Goal: Task Accomplishment & Management: Use online tool/utility

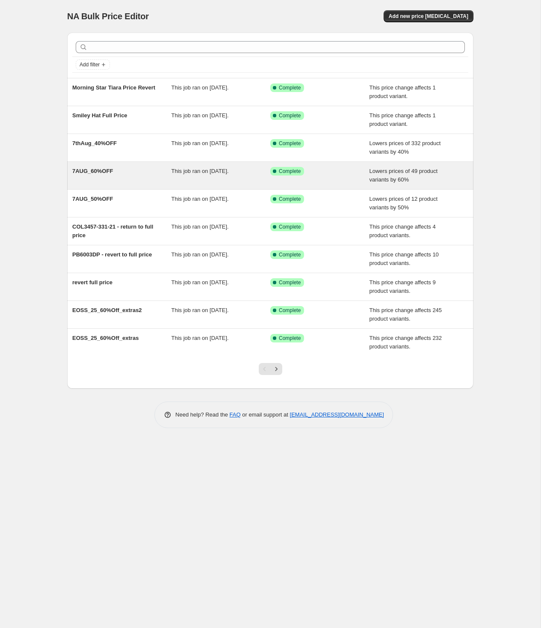
click at [104, 176] on div "7AUG_60%OFF" at bounding box center [121, 175] width 99 height 17
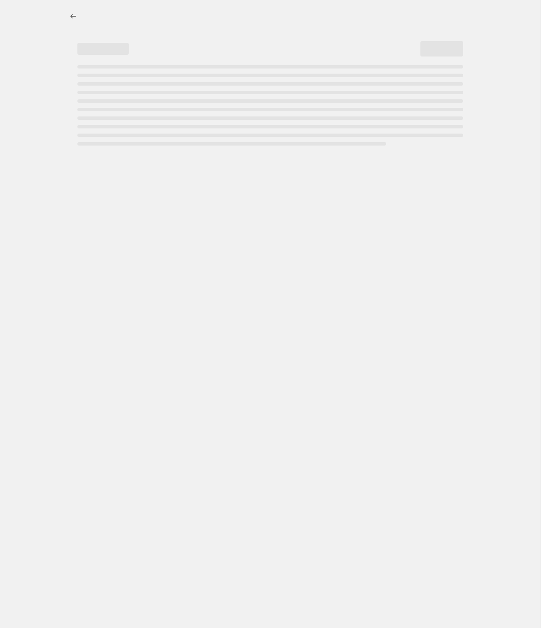
select select "percentage"
select select "no_change"
select select "tag"
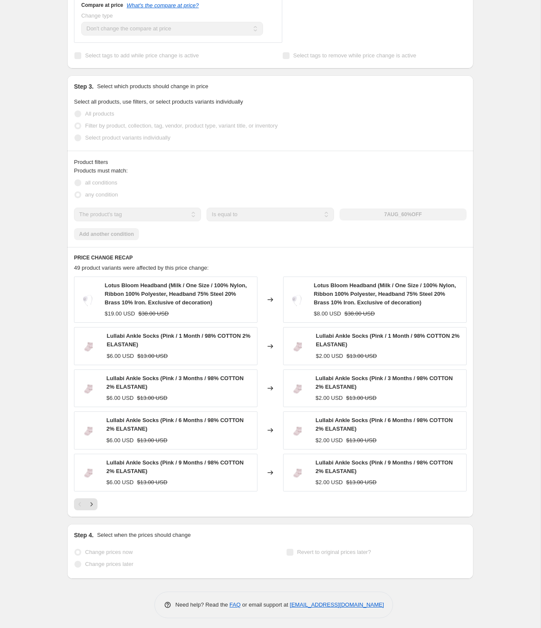
scroll to position [406, 0]
click at [94, 495] on div "Lotus Bloom Headband (Milk / One Size / 100% Nylon, Ribbon 100% Polyester, Head…" at bounding box center [270, 393] width 393 height 234
click at [92, 500] on icon "Next" at bounding box center [91, 503] width 9 height 9
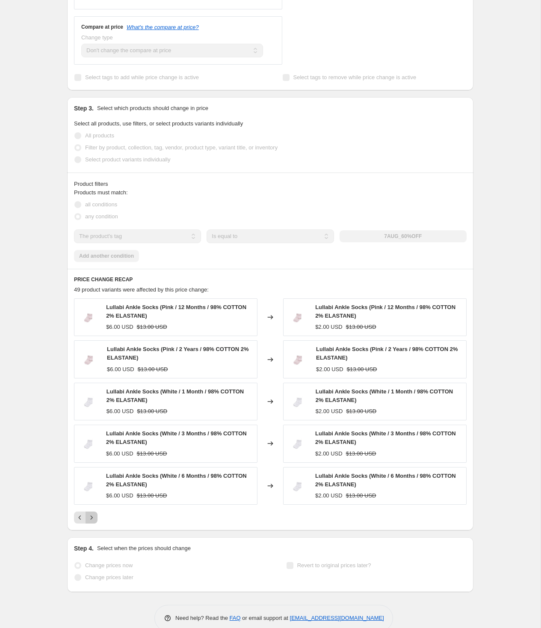
click at [95, 513] on icon "Next" at bounding box center [91, 517] width 9 height 9
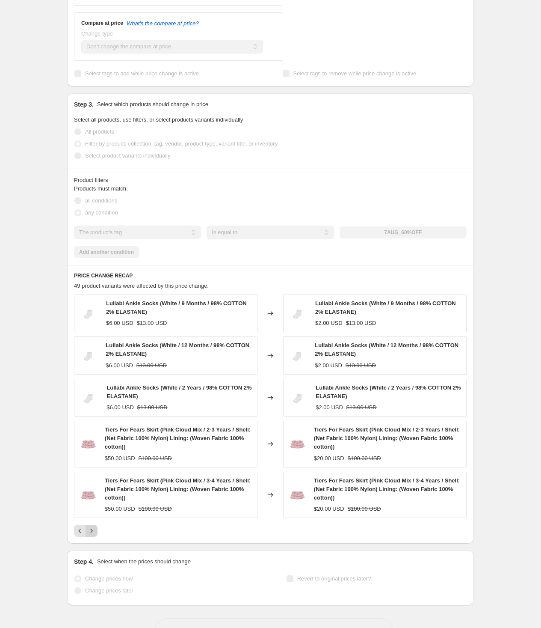
scroll to position [386, 0]
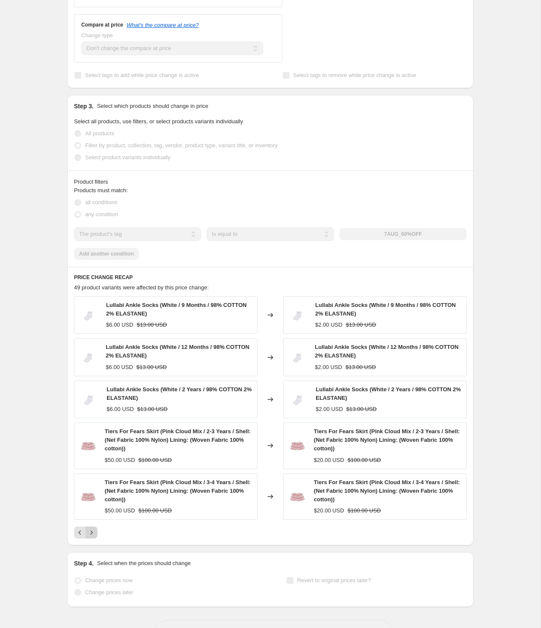
click at [88, 528] on icon "Next" at bounding box center [91, 532] width 9 height 9
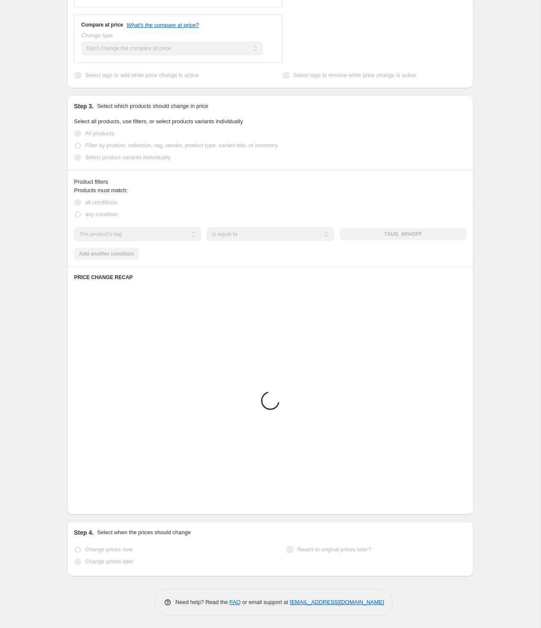
scroll to position [382, 0]
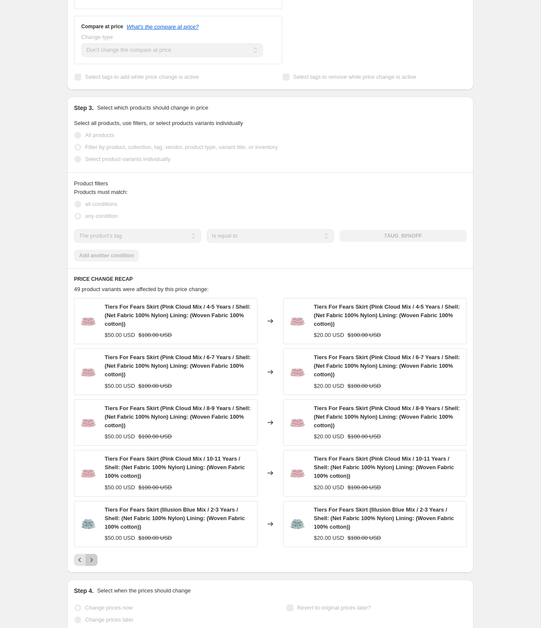
click at [95, 555] on icon "Next" at bounding box center [91, 559] width 9 height 9
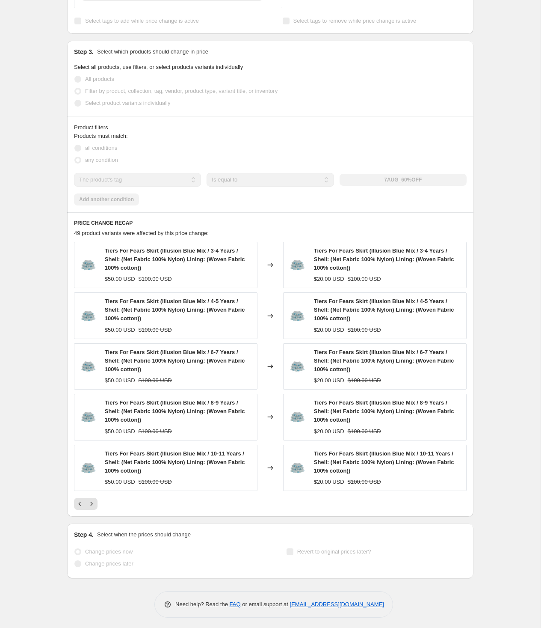
scroll to position [0, 0]
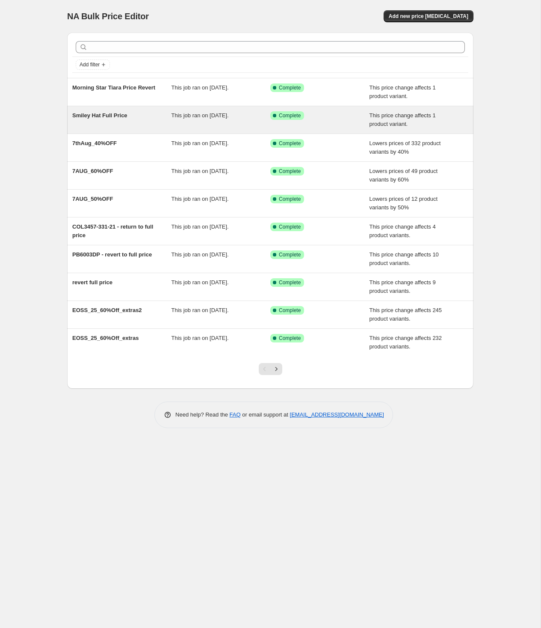
click at [86, 117] on span "Smiley Hat Full Price" at bounding box center [99, 115] width 55 height 6
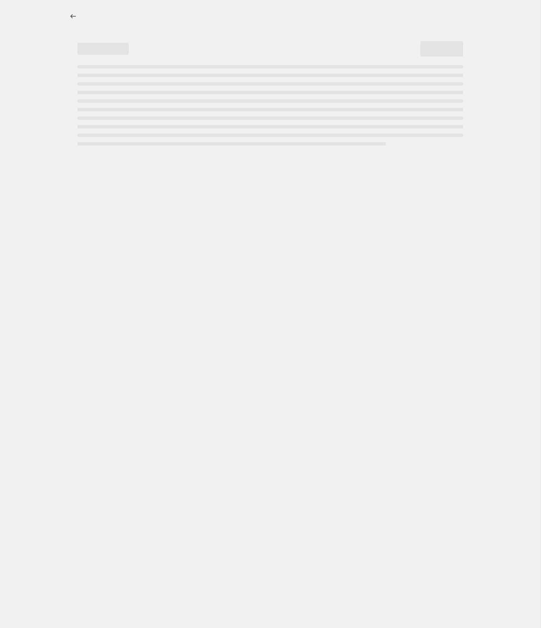
select select "ecap"
select select "remove"
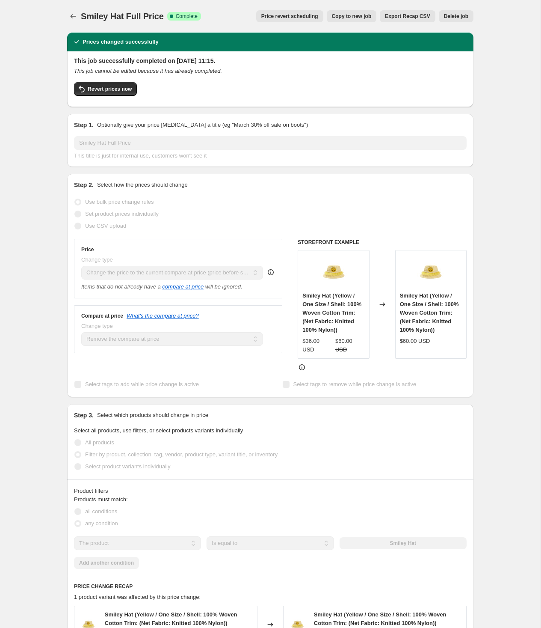
scroll to position [18, 0]
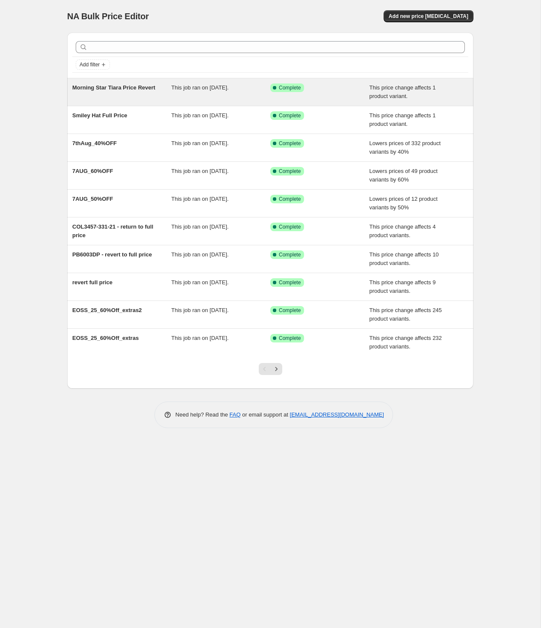
click at [132, 97] on div "Morning Star Tiara Price Revert" at bounding box center [121, 91] width 99 height 17
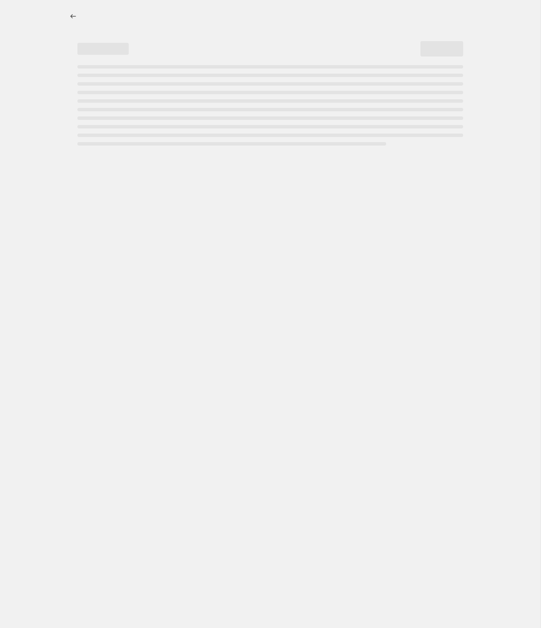
select select "ecap"
select select "remove"
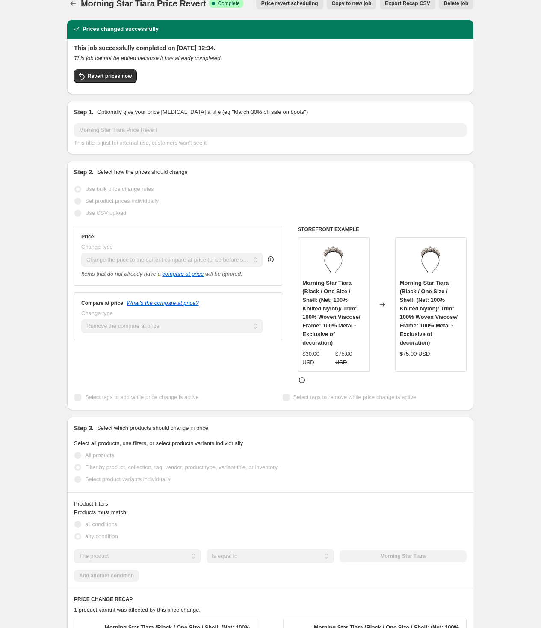
scroll to position [18, 0]
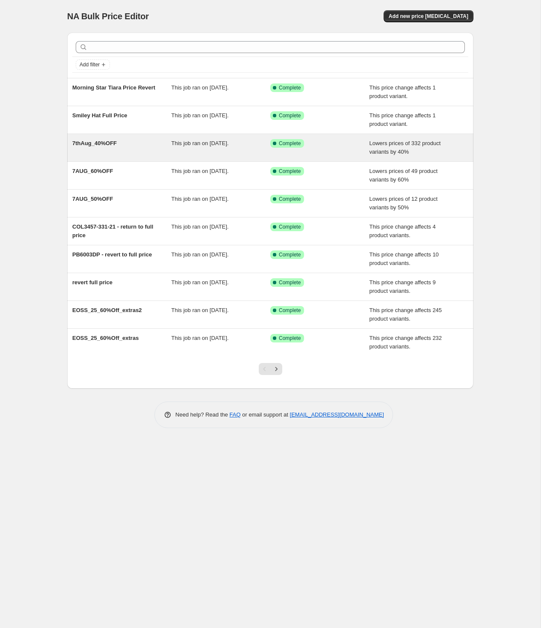
click at [105, 143] on span "7thAug_40%OFF" at bounding box center [94, 143] width 44 height 6
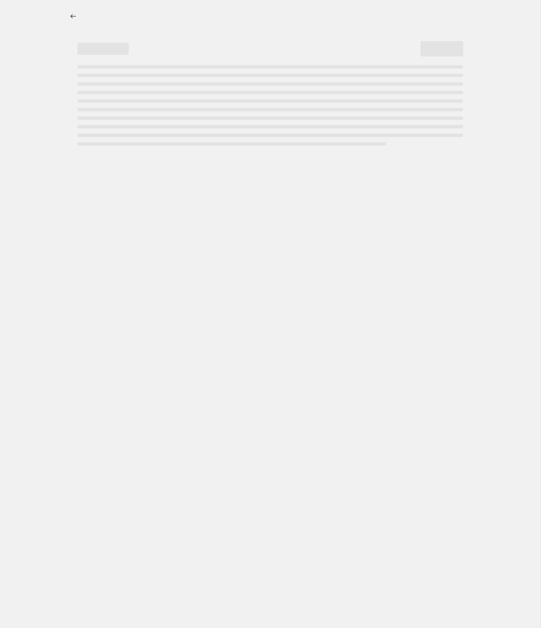
select select "percentage"
select select "tag"
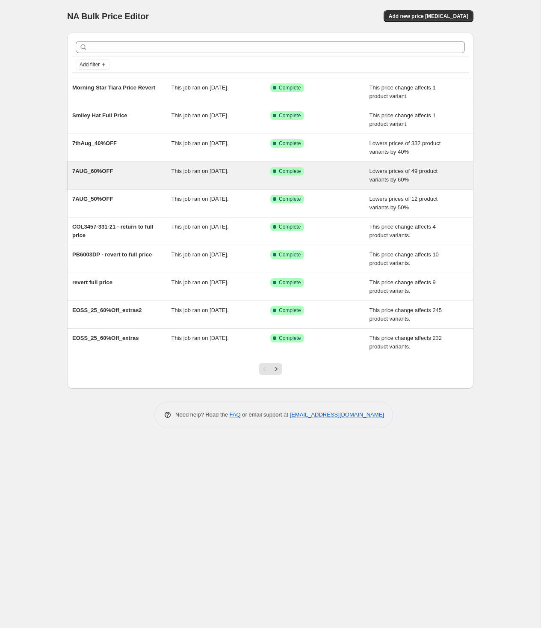
click at [122, 165] on div "7AUG_60%OFF This job ran on 7 August 2025. Success Complete Complete Lowers pri…" at bounding box center [270, 175] width 406 height 27
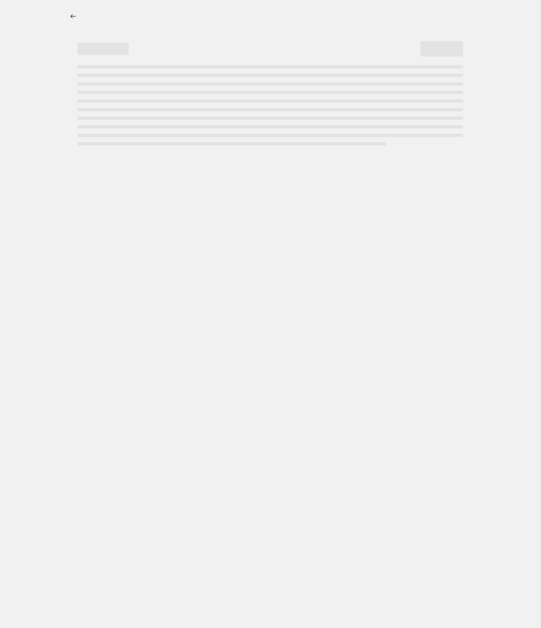
select select "percentage"
select select "no_change"
select select "tag"
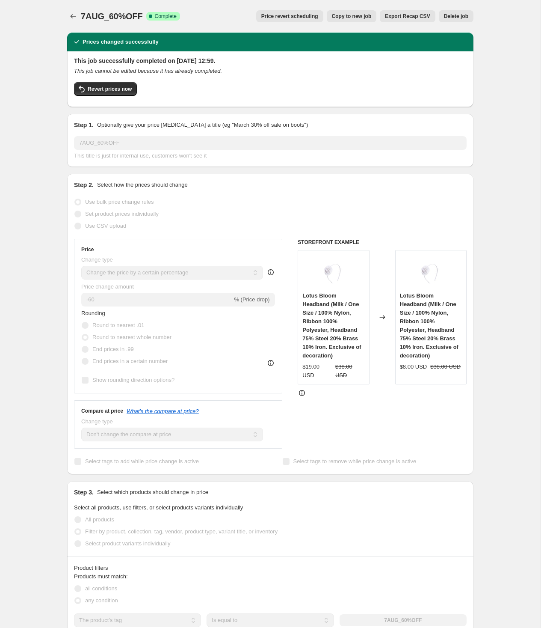
click at [73, 9] on div "7AUG_60%OFF. This page is ready 7AUG_60%OFF Success Complete Complete Price rev…" at bounding box center [270, 16] width 406 height 33
click at [71, 16] on icon "Price change jobs" at bounding box center [74, 16] width 6 height 4
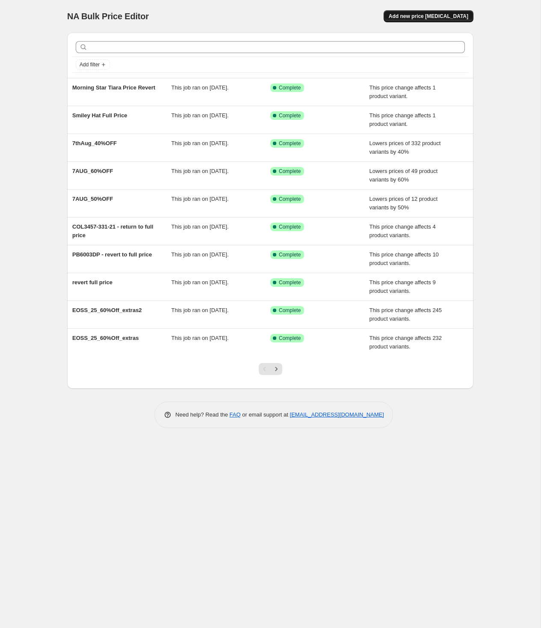
click at [440, 15] on span "Add new price [MEDICAL_DATA]" at bounding box center [429, 16] width 80 height 7
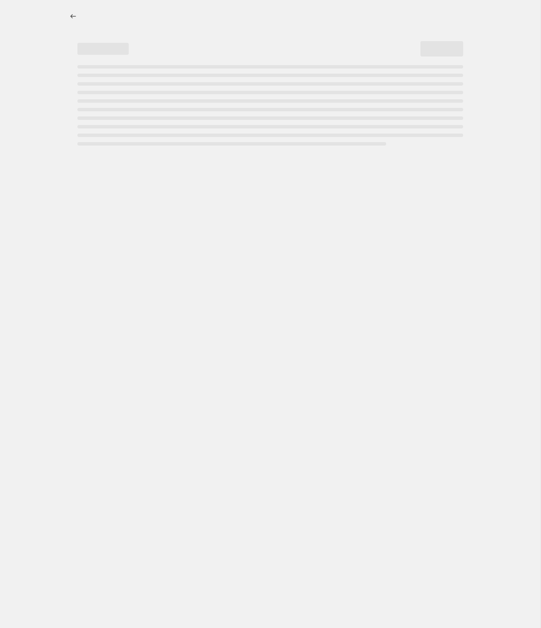
select select "percentage"
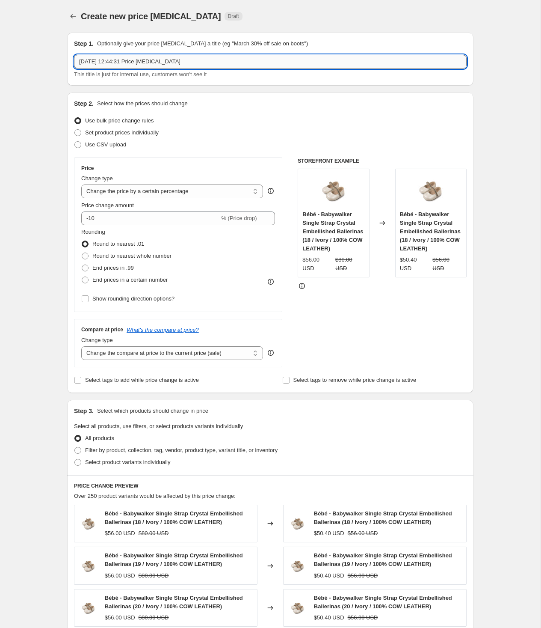
click at [112, 60] on input "28 Aug 2025, 12:44:31 Price change job" at bounding box center [270, 62] width 393 height 14
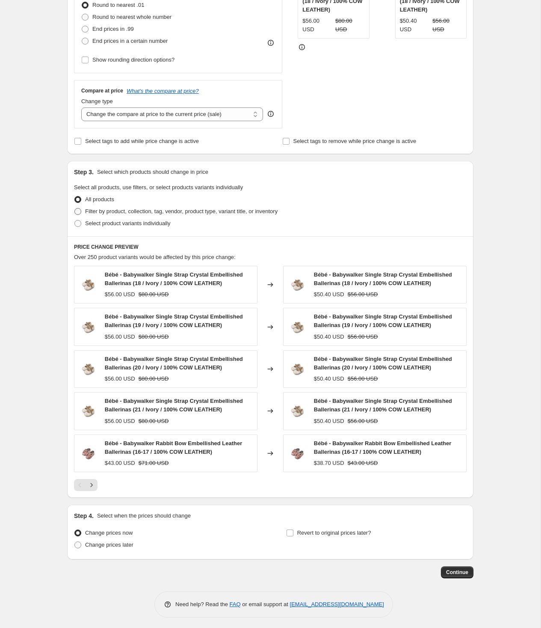
type input "Haunted Mist - 60% Iff"
click at [104, 211] on span "Filter by product, collection, tag, vendor, product type, variant title, or inv…" at bounding box center [181, 211] width 192 height 6
click at [75, 208] on input "Filter by product, collection, tag, vendor, product type, variant title, or inv…" at bounding box center [74, 208] width 0 height 0
radio input "true"
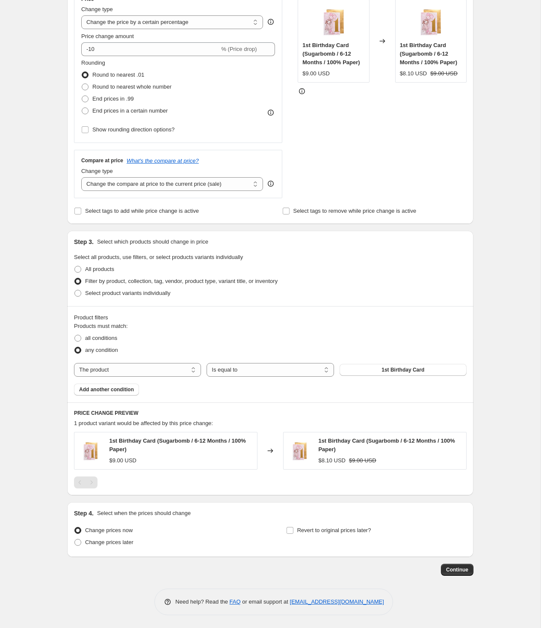
scroll to position [168, 0]
click at [249, 367] on select "Is equal to Is not equal to" at bounding box center [270, 371] width 127 height 14
click at [375, 366] on button "1st Birthday Card" at bounding box center [403, 371] width 127 height 12
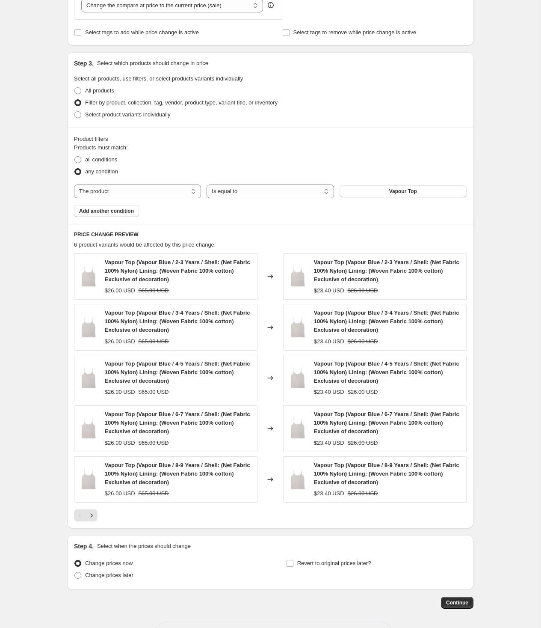
scroll to position [378, 0]
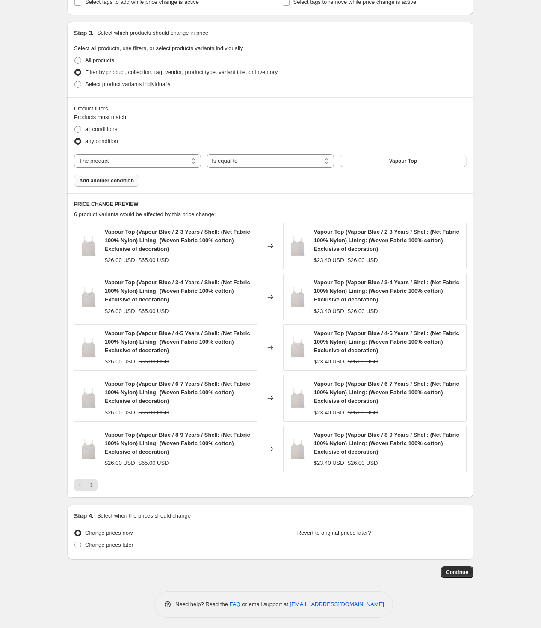
click at [104, 181] on span "Add another condition" at bounding box center [106, 180] width 55 height 7
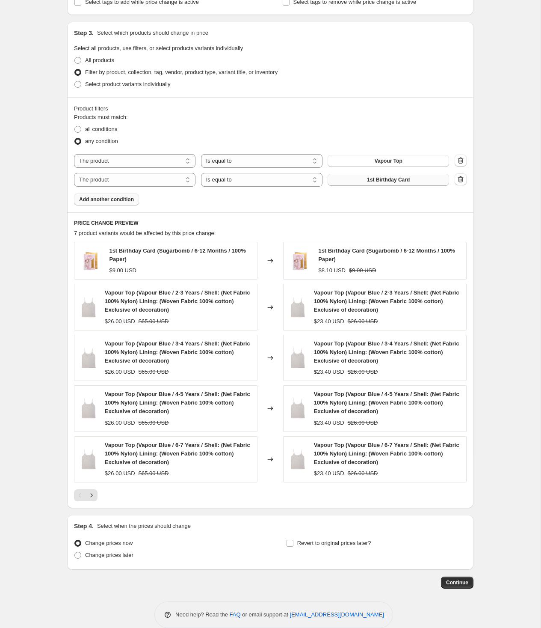
click at [412, 175] on button "1st Birthday Card" at bounding box center [388, 180] width 121 height 12
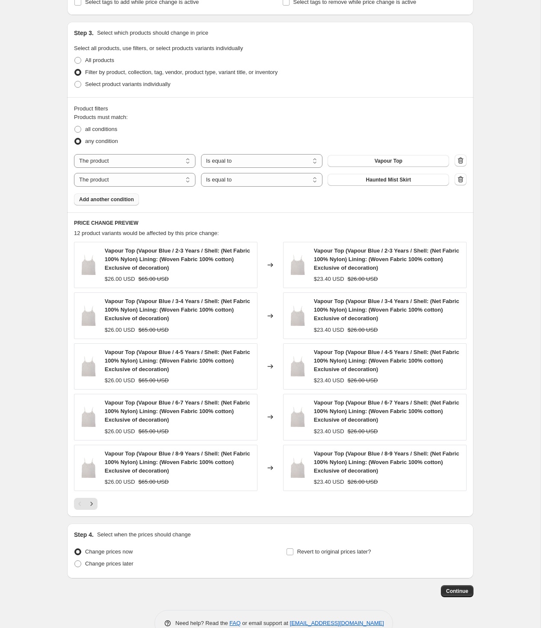
scroll to position [397, 0]
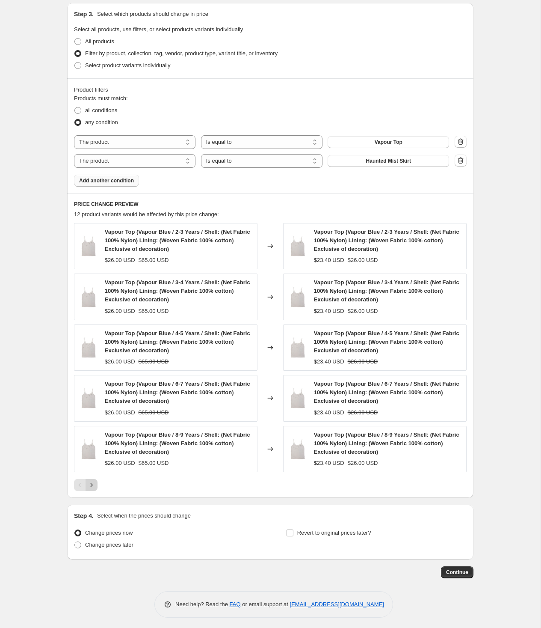
click at [95, 487] on button "Next" at bounding box center [92, 485] width 12 height 12
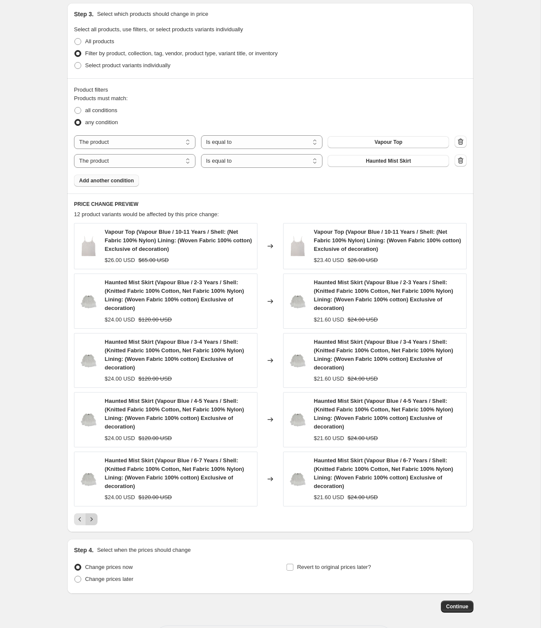
click at [92, 517] on icon "Next" at bounding box center [92, 519] width 2 height 4
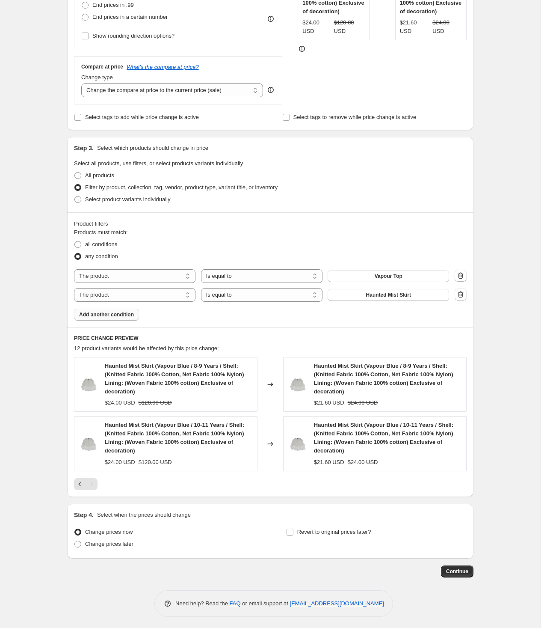
scroll to position [0, 0]
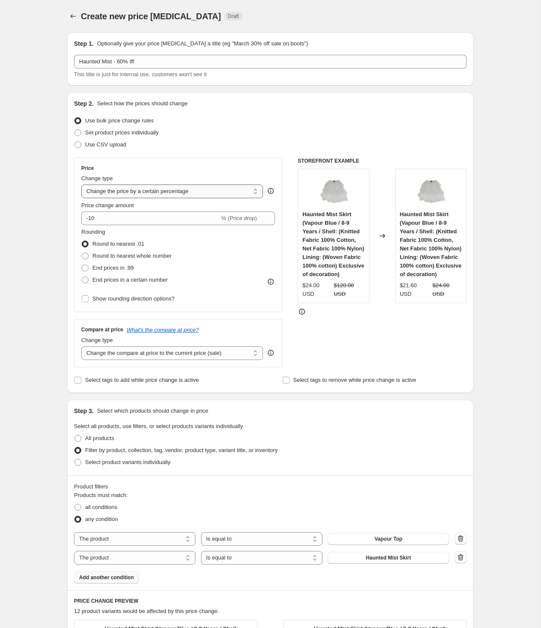
click at [184, 192] on select "Change the price to a certain amount Change the price by a certain amount Chang…" at bounding box center [172, 191] width 182 height 14
click at [81, 184] on select "Change the price to a certain amount Change the price by a certain amount Chang…" at bounding box center [172, 191] width 182 height 14
click at [153, 353] on select "Change the compare at price to the current price (sale) Change the compare at p…" at bounding box center [172, 353] width 182 height 14
select select "no_change"
click at [81, 346] on select "Change the compare at price to the current price (sale) Change the compare at p…" at bounding box center [172, 353] width 182 height 14
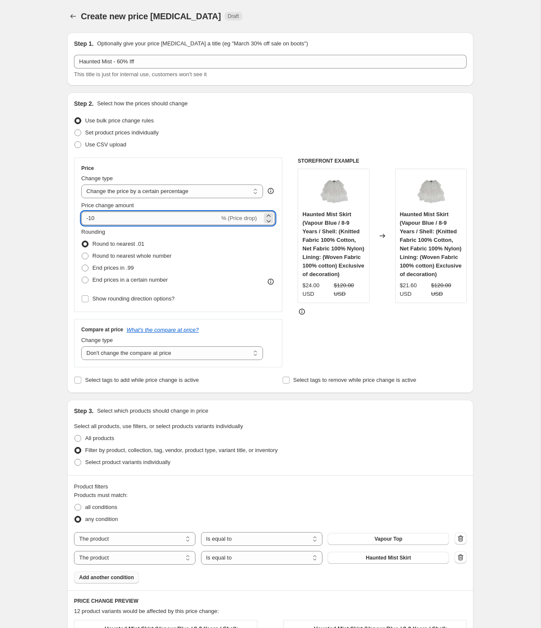
click at [135, 220] on input "-10" at bounding box center [150, 218] width 138 height 14
type input "-1"
type input "-60"
click at [48, 220] on div "Create new price change job. This page is ready Create new price change job Dra…" at bounding box center [270, 446] width 541 height 892
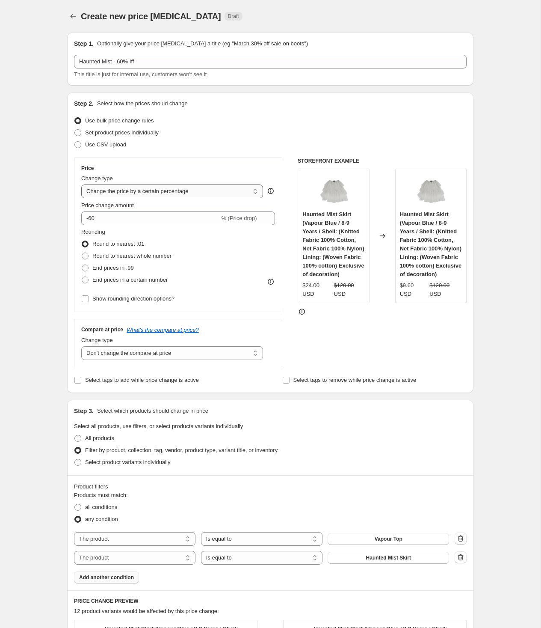
click at [111, 188] on select "Change the price to a certain amount Change the price by a certain amount Chang…" at bounding box center [172, 191] width 182 height 14
select select "pcap"
click at [81, 184] on select "Change the price to a certain amount Change the price by a certain amount Chang…" at bounding box center [172, 191] width 182 height 14
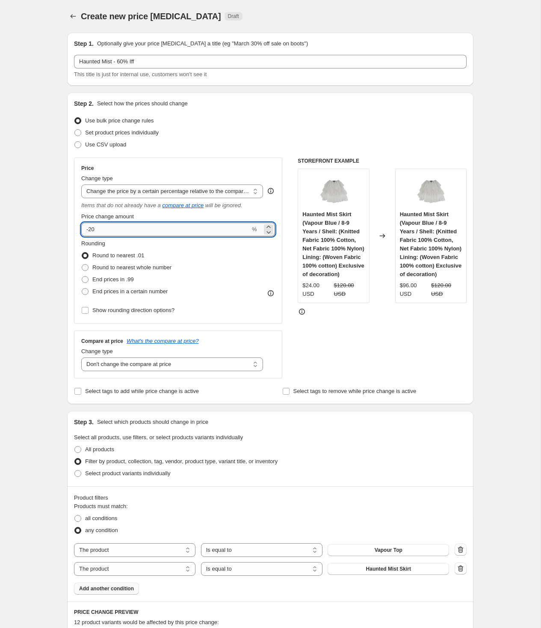
click at [110, 232] on input "-20" at bounding box center [165, 229] width 169 height 14
type input "-2"
type input "-60"
click at [61, 243] on div "Step 1. Optionally give your price change job a title (eg "March 30% off sale o…" at bounding box center [266, 438] width 413 height 825
click at [119, 267] on span "Round to nearest whole number" at bounding box center [131, 267] width 79 height 6
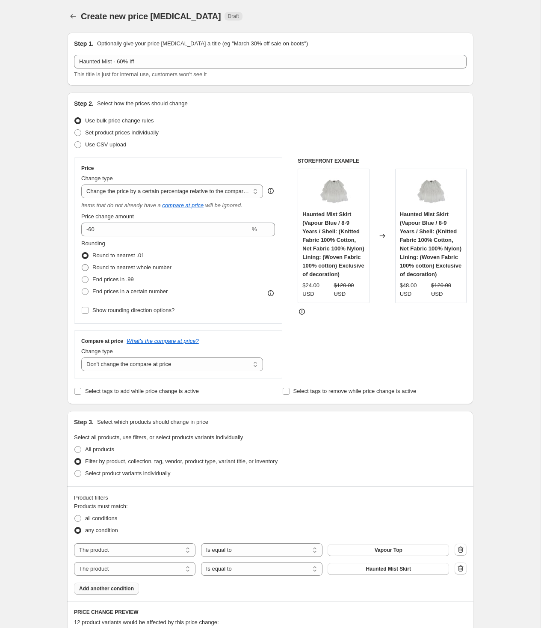
click at [82, 264] on input "Round to nearest whole number" at bounding box center [82, 264] width 0 height 0
radio input "true"
click at [29, 259] on div "Create new price change job. This page is ready Create new price change job Dra…" at bounding box center [270, 451] width 541 height 903
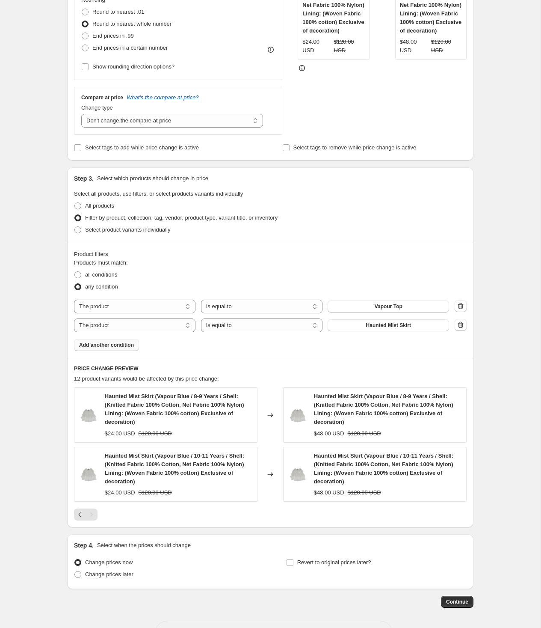
scroll to position [274, 0]
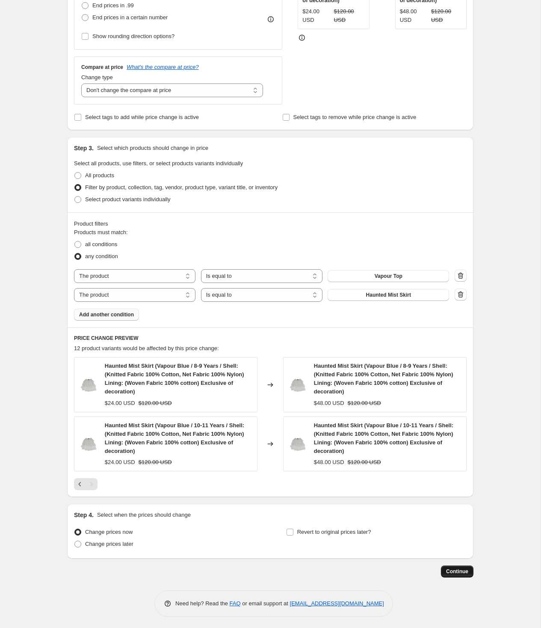
click at [459, 569] on span "Continue" at bounding box center [457, 571] width 22 height 7
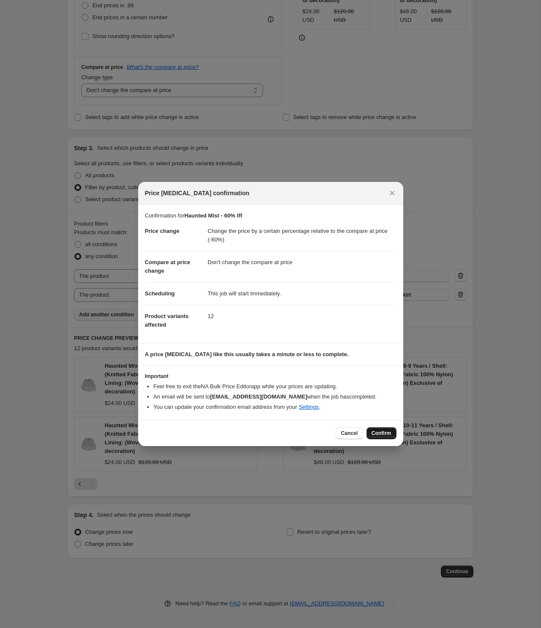
click at [380, 436] on button "Confirm" at bounding box center [382, 433] width 30 height 12
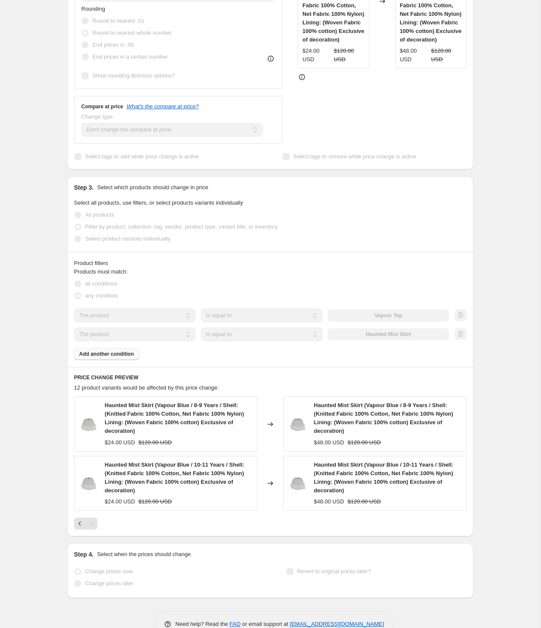
select select "pcap"
select select "no_change"
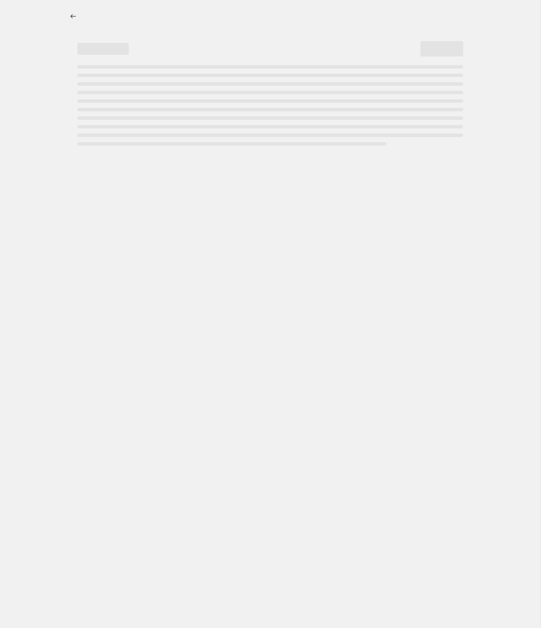
select select "percentage"
select select "no_change"
select select "tag"
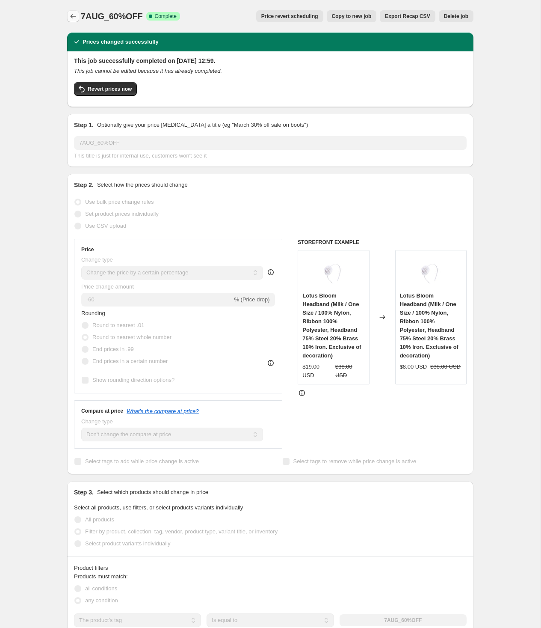
click at [73, 14] on icon "Price change jobs" at bounding box center [73, 16] width 9 height 9
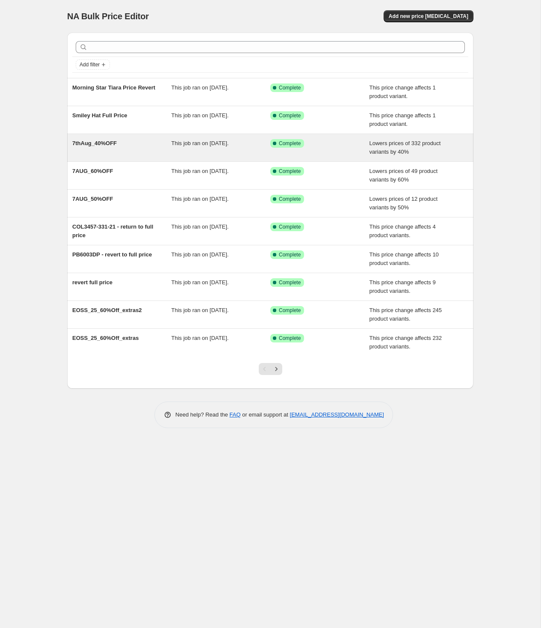
click at [115, 145] on span "7thAug_40%OFF" at bounding box center [94, 143] width 44 height 6
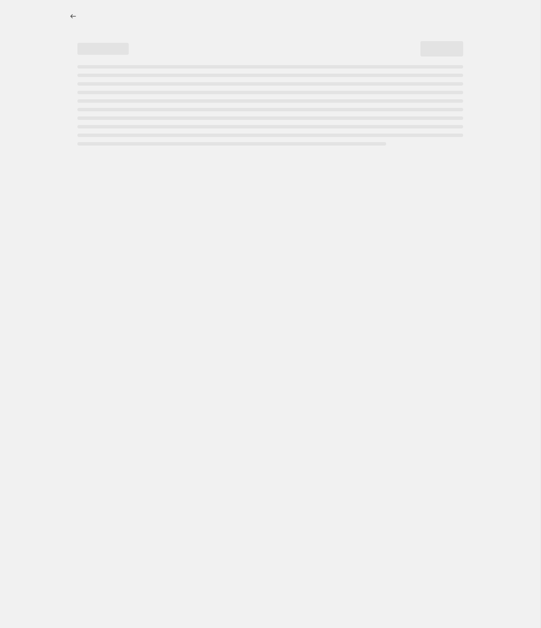
select select "percentage"
select select "tag"
select select "percentage"
select select "no_change"
select select "tag"
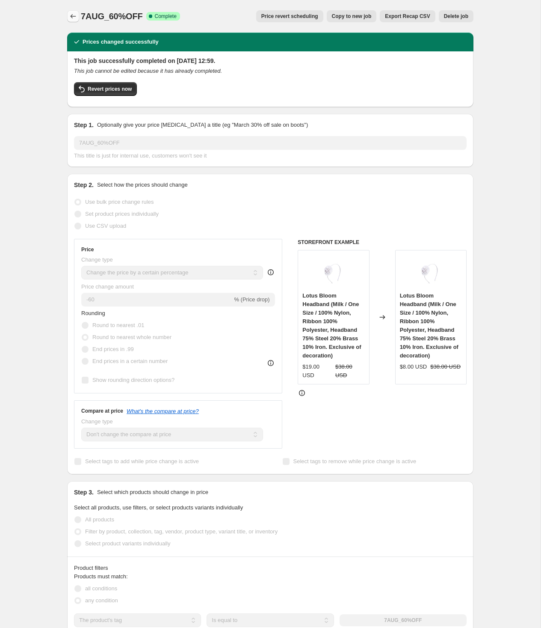
click at [73, 14] on icon "Price change jobs" at bounding box center [73, 16] width 9 height 9
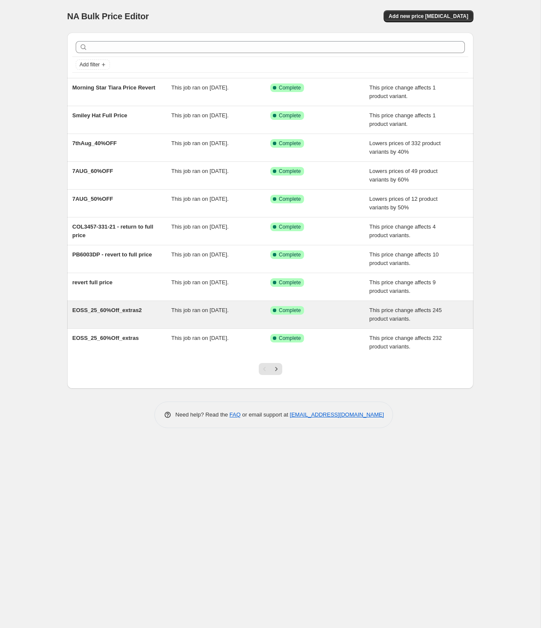
click at [128, 315] on div "EOSS_25_60%Off_extras2" at bounding box center [121, 314] width 99 height 17
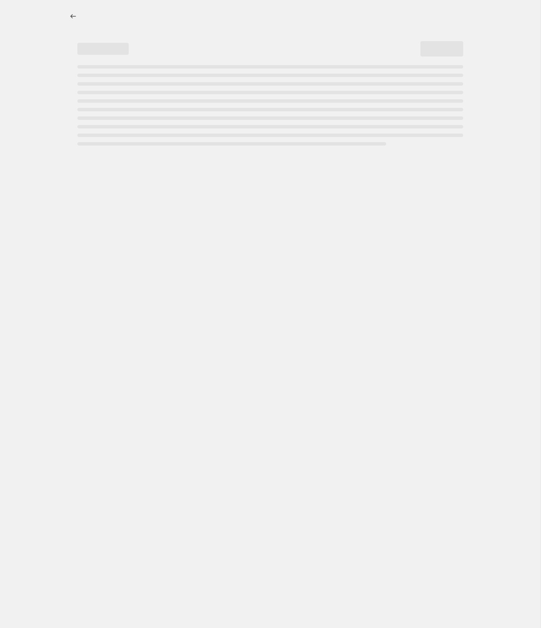
select select "pcap"
select select "no_change"
select select "tag"
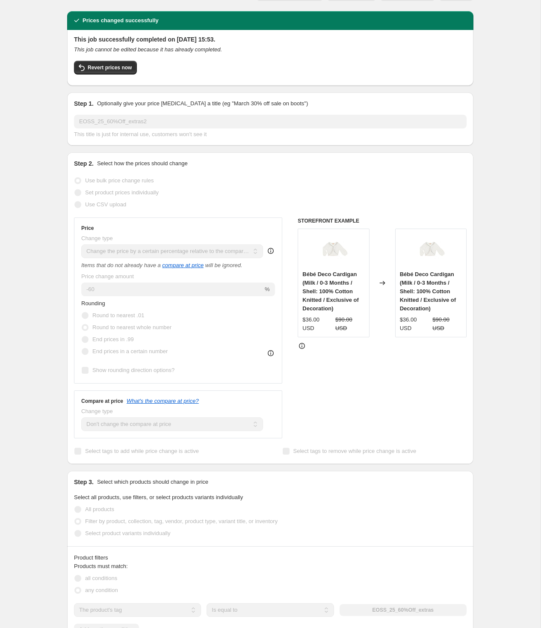
scroll to position [23, 0]
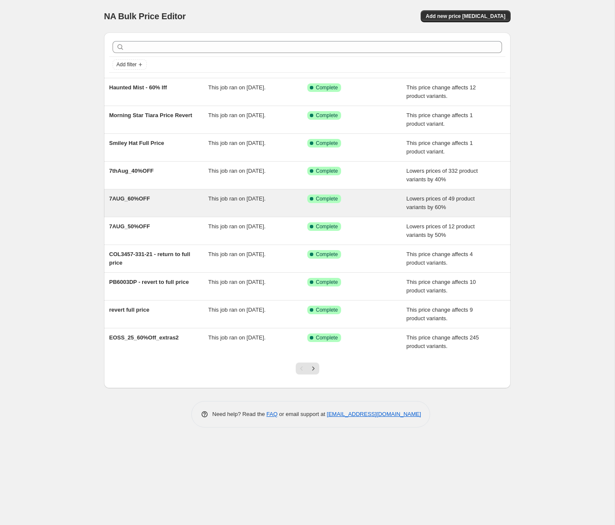
click at [153, 199] on div "7AUG_60%OFF" at bounding box center [158, 203] width 99 height 17
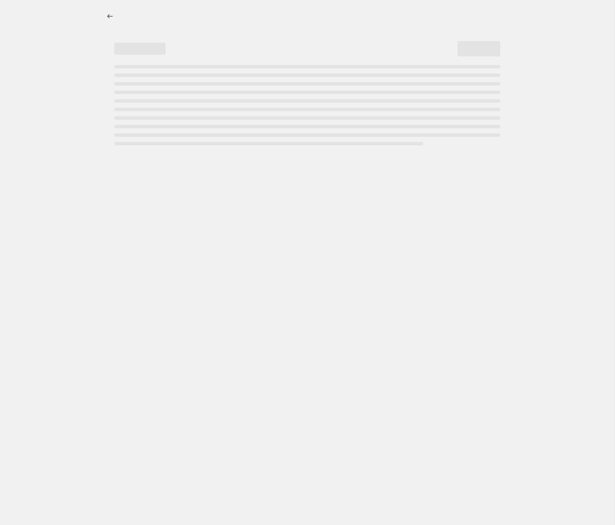
select select "percentage"
select select "no_change"
select select "tag"
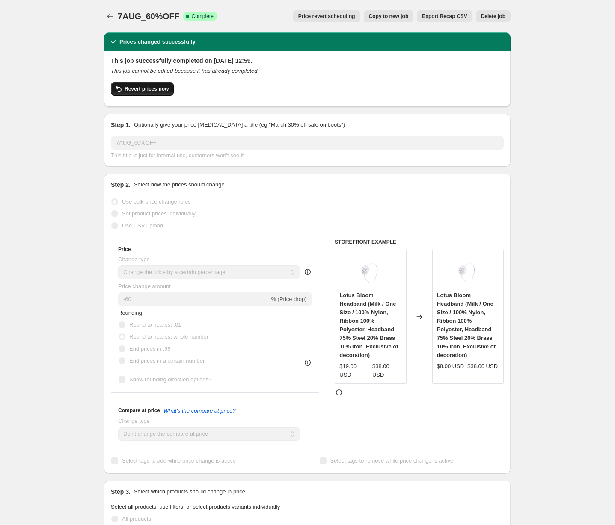
click at [153, 89] on span "Revert prices now" at bounding box center [146, 89] width 44 height 7
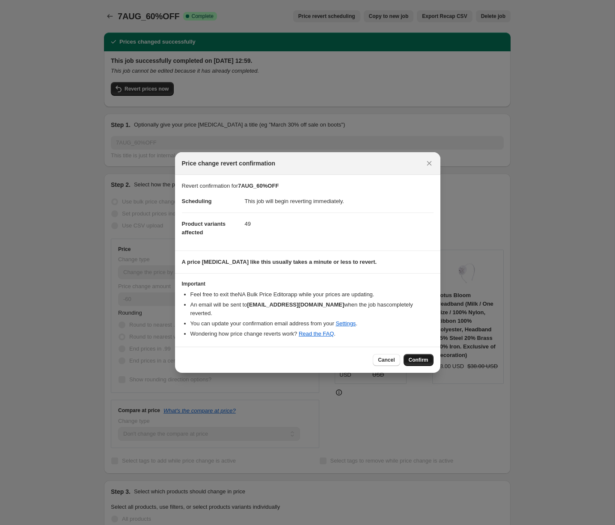
click at [421, 363] on span "Confirm" at bounding box center [419, 360] width 20 height 7
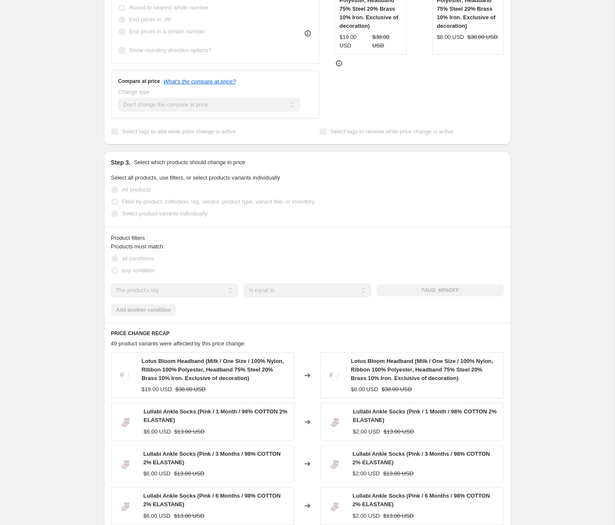
scroll to position [466, 0]
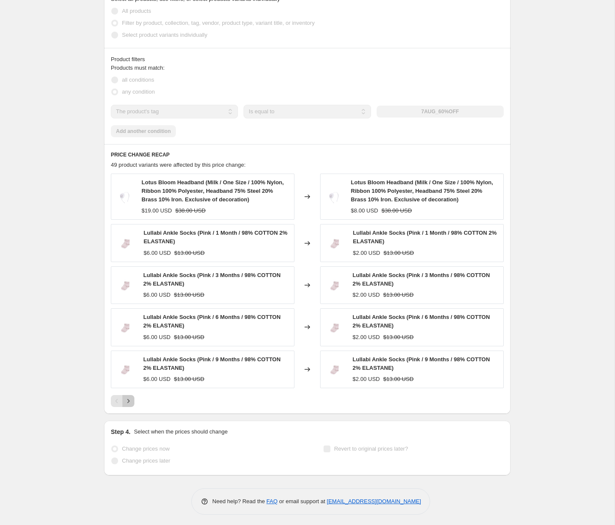
click at [127, 399] on icon "Next" at bounding box center [128, 401] width 9 height 9
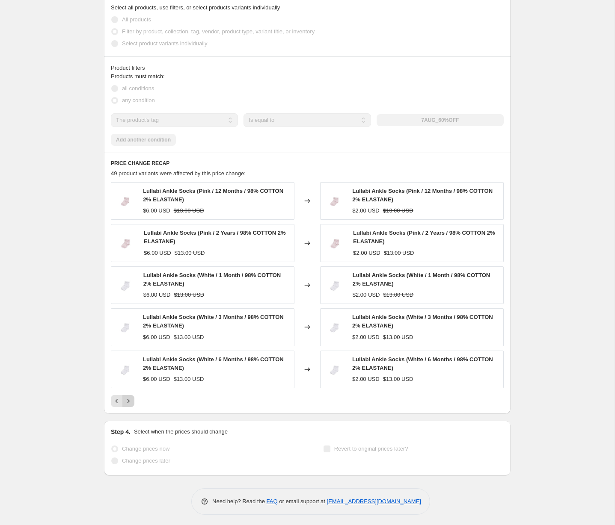
click at [129, 399] on icon "Next" at bounding box center [128, 401] width 2 height 4
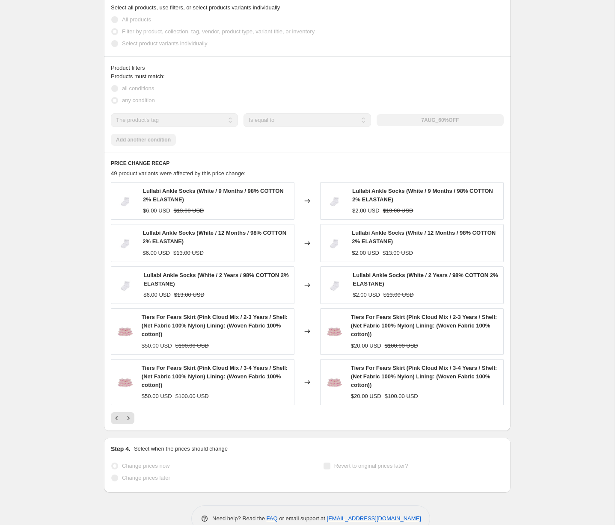
scroll to position [0, 0]
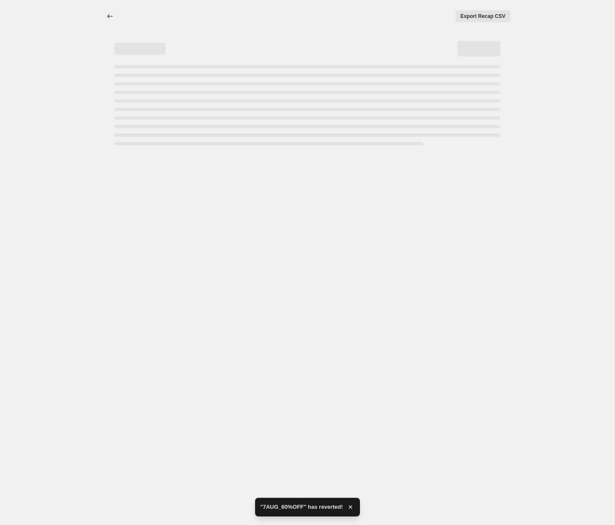
select select "percentage"
select select "no_change"
select select "tag"
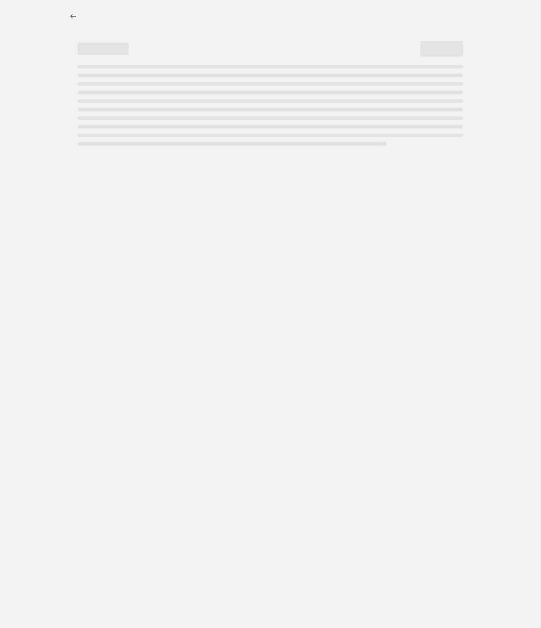
select select "percentage"
select select "no_change"
select select "tag"
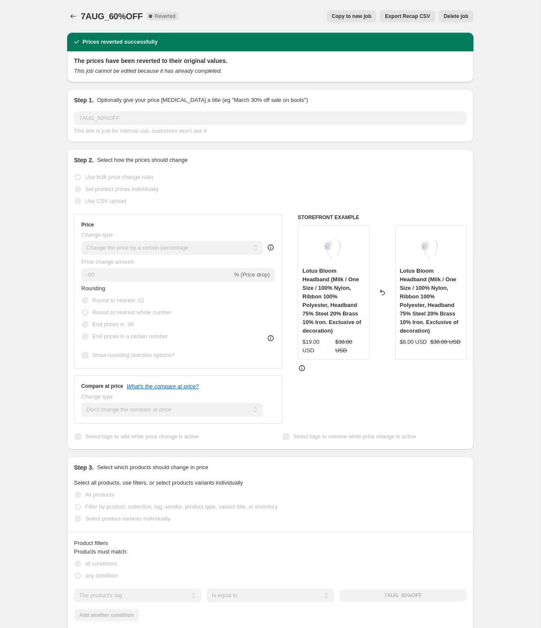
scroll to position [381, 0]
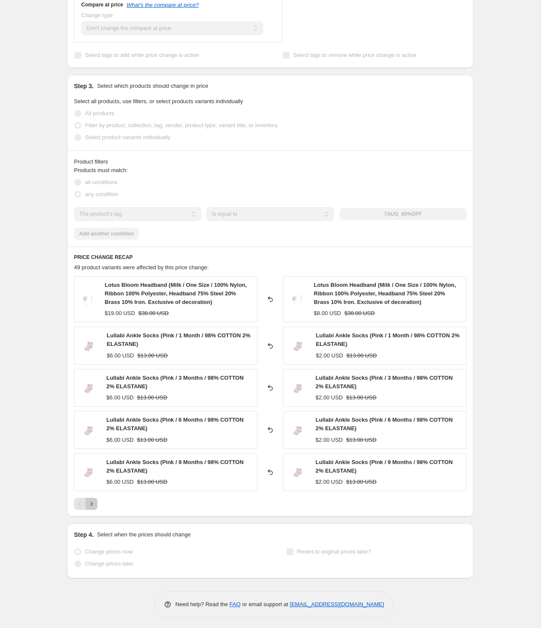
click at [89, 503] on icon "Next" at bounding box center [91, 503] width 9 height 9
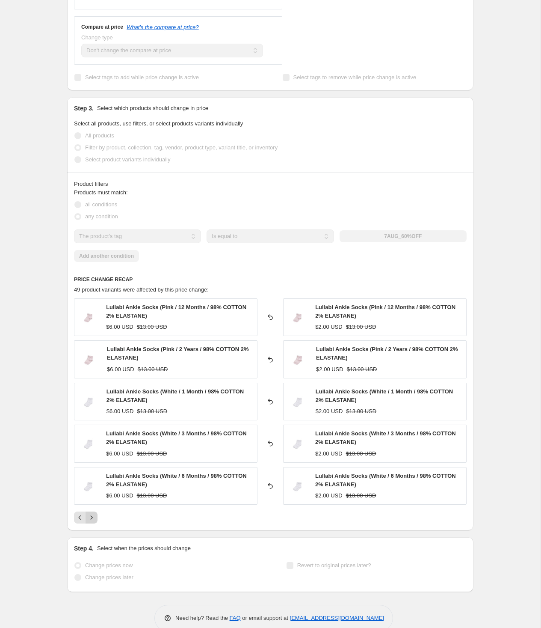
scroll to position [373, 0]
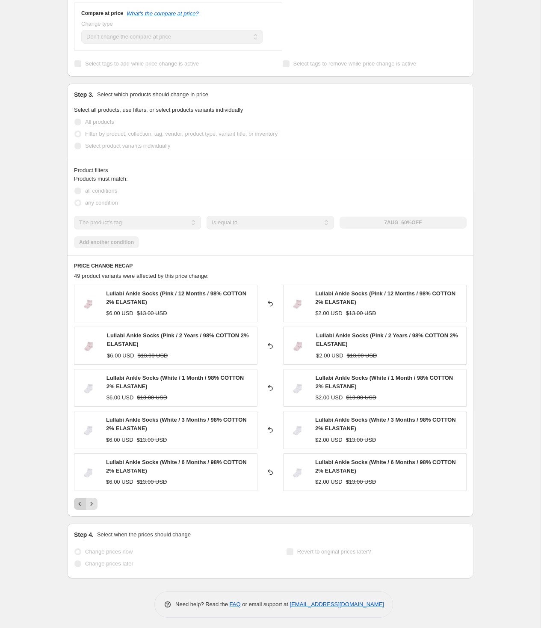
click at [77, 502] on icon "Previous" at bounding box center [80, 503] width 9 height 9
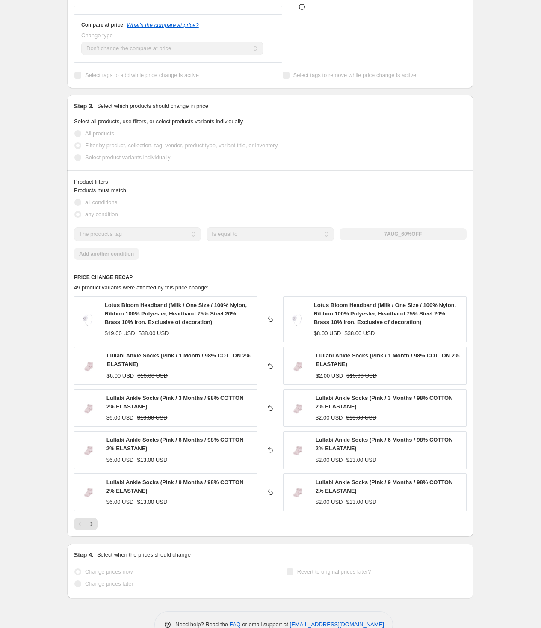
scroll to position [0, 0]
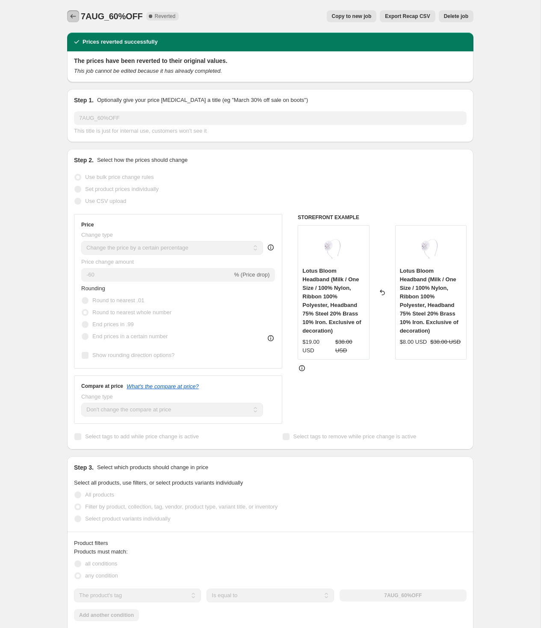
click at [72, 14] on icon "Price change jobs" at bounding box center [73, 16] width 9 height 9
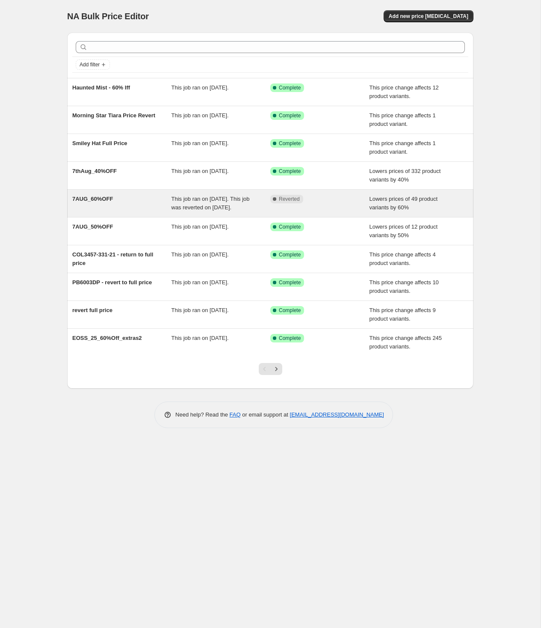
click at [124, 211] on div "7AUG_60%OFF" at bounding box center [121, 203] width 99 height 17
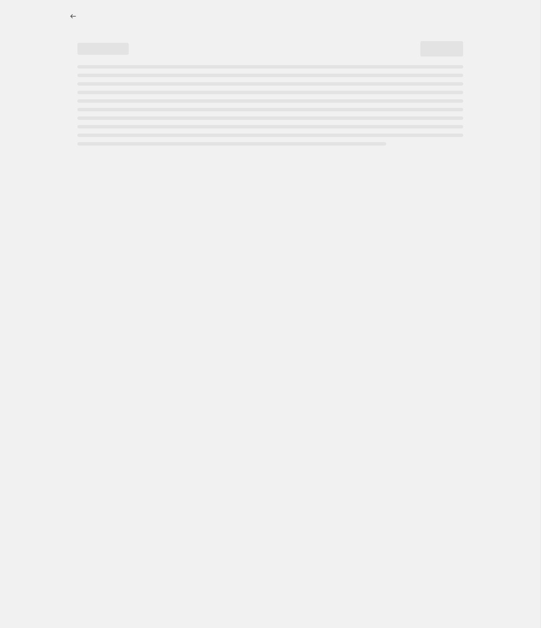
select select "percentage"
select select "no_change"
select select "tag"
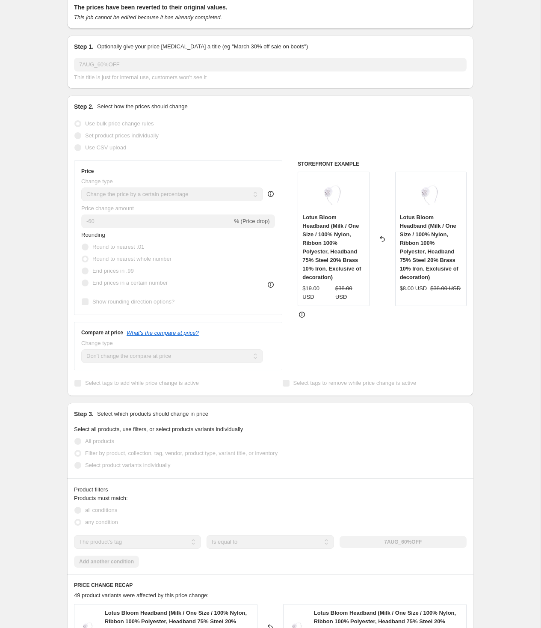
scroll to position [381, 0]
